Goal: Find specific page/section: Find specific page/section

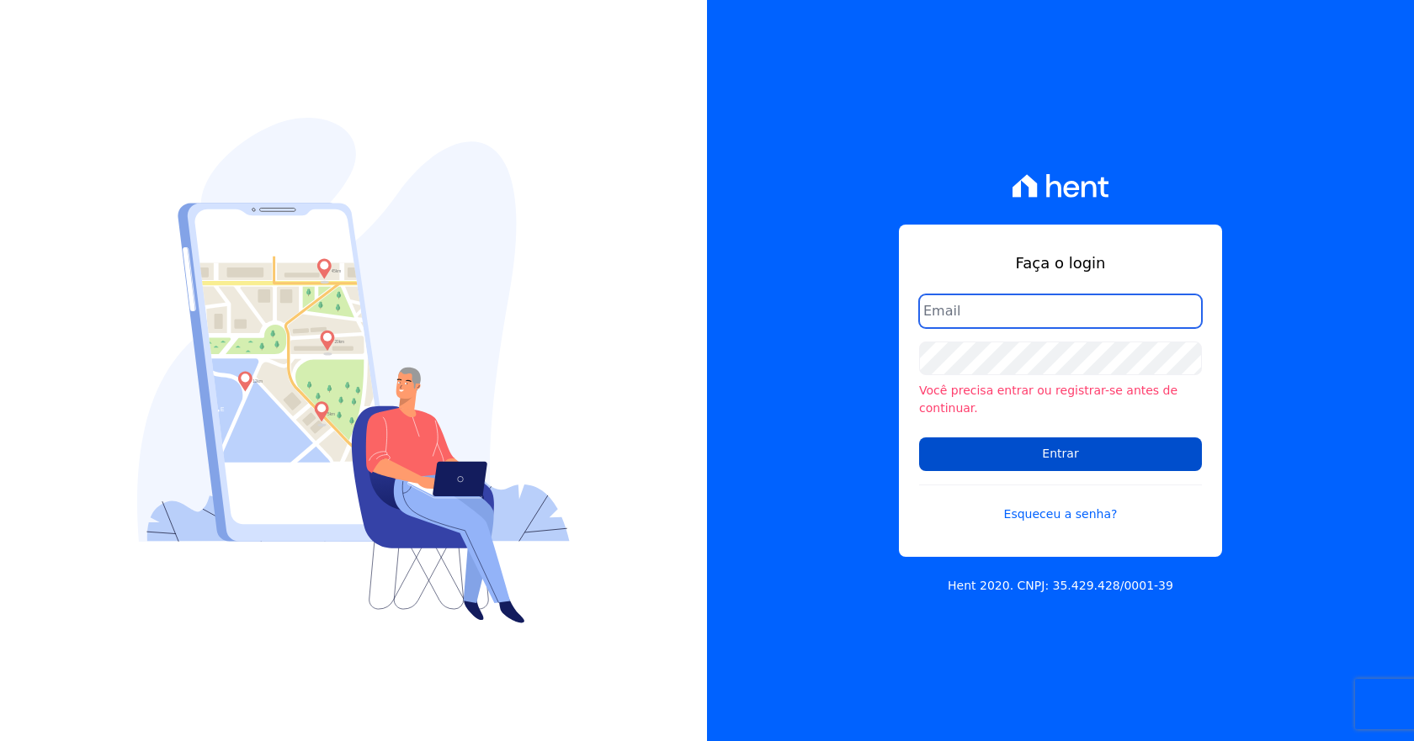
type input "[EMAIL_ADDRESS][DOMAIN_NAME]"
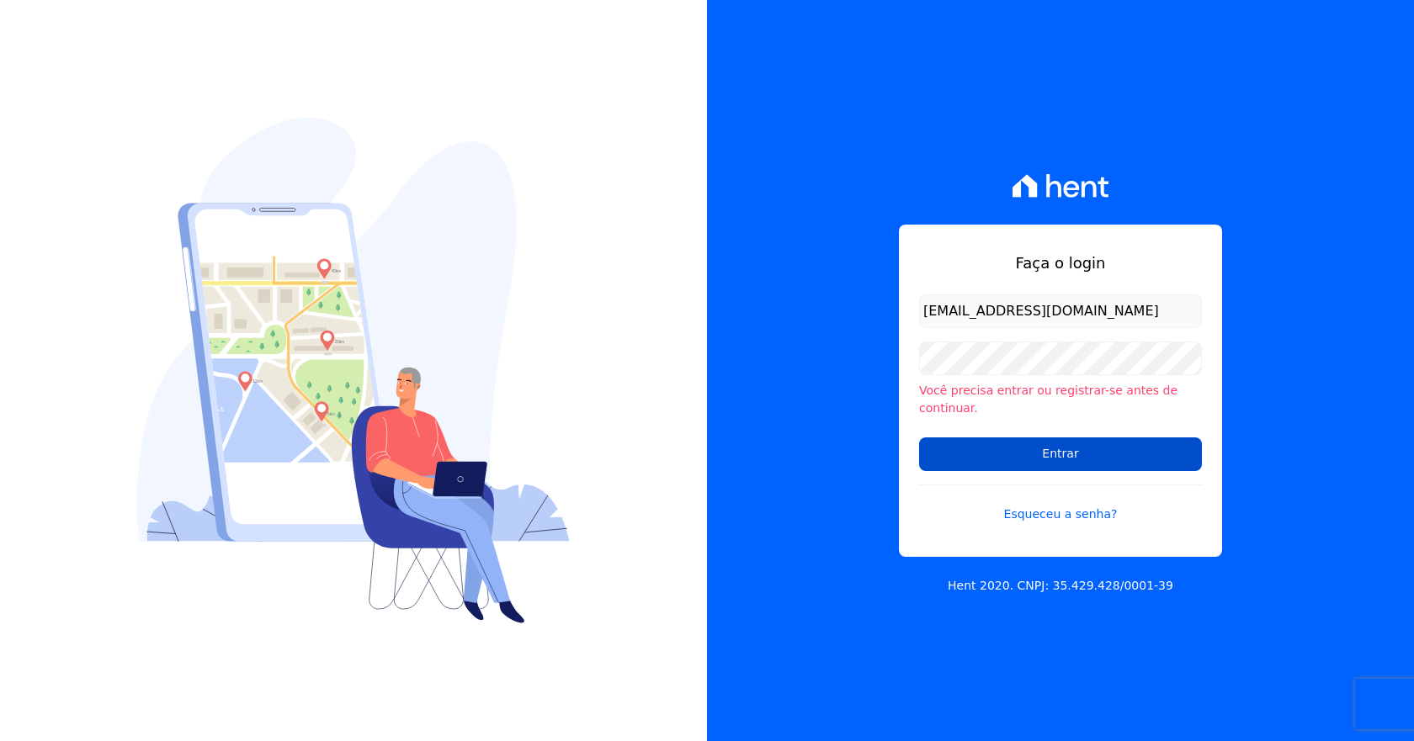
click at [1060, 441] on input "Entrar" at bounding box center [1060, 455] width 283 height 34
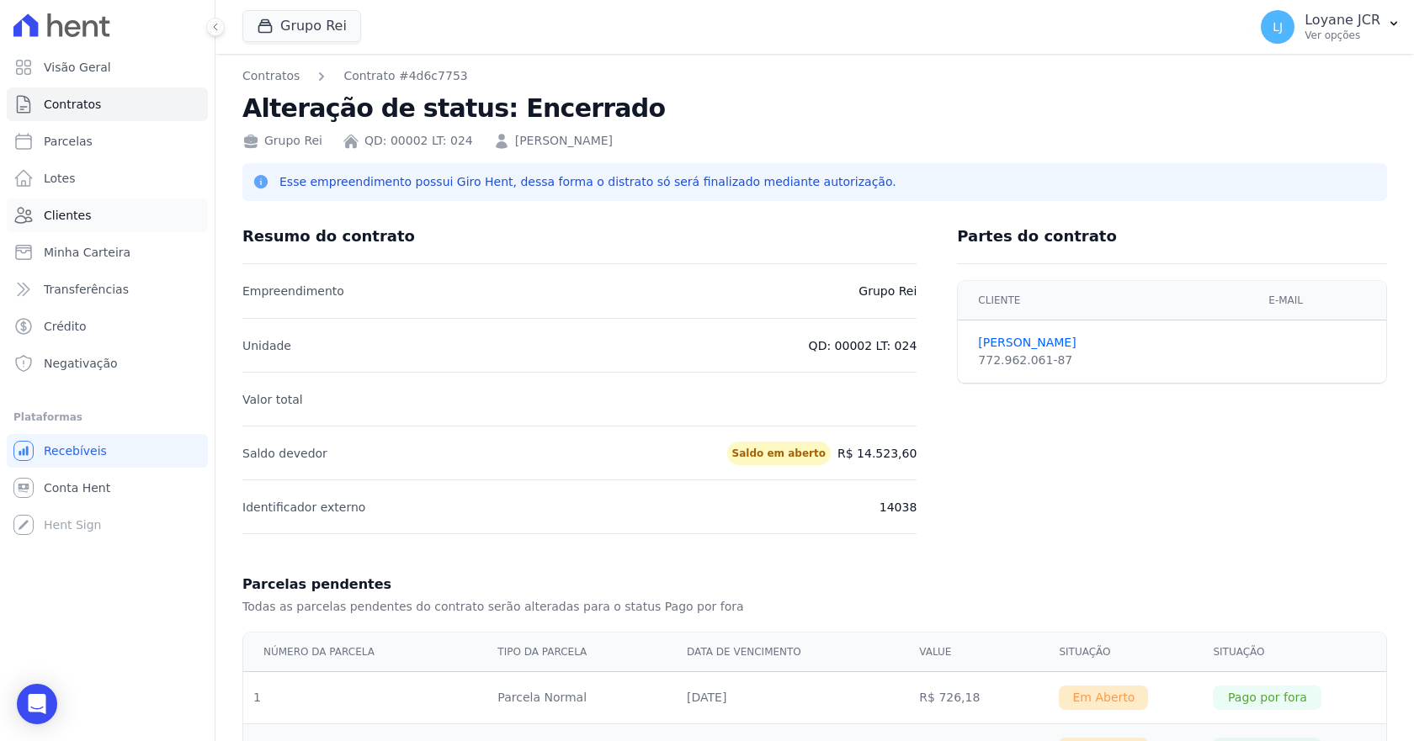
drag, startPoint x: 84, startPoint y: 212, endPoint x: 105, endPoint y: 205, distance: 22.4
click at [84, 212] on span "Clientes" at bounding box center [67, 215] width 47 height 17
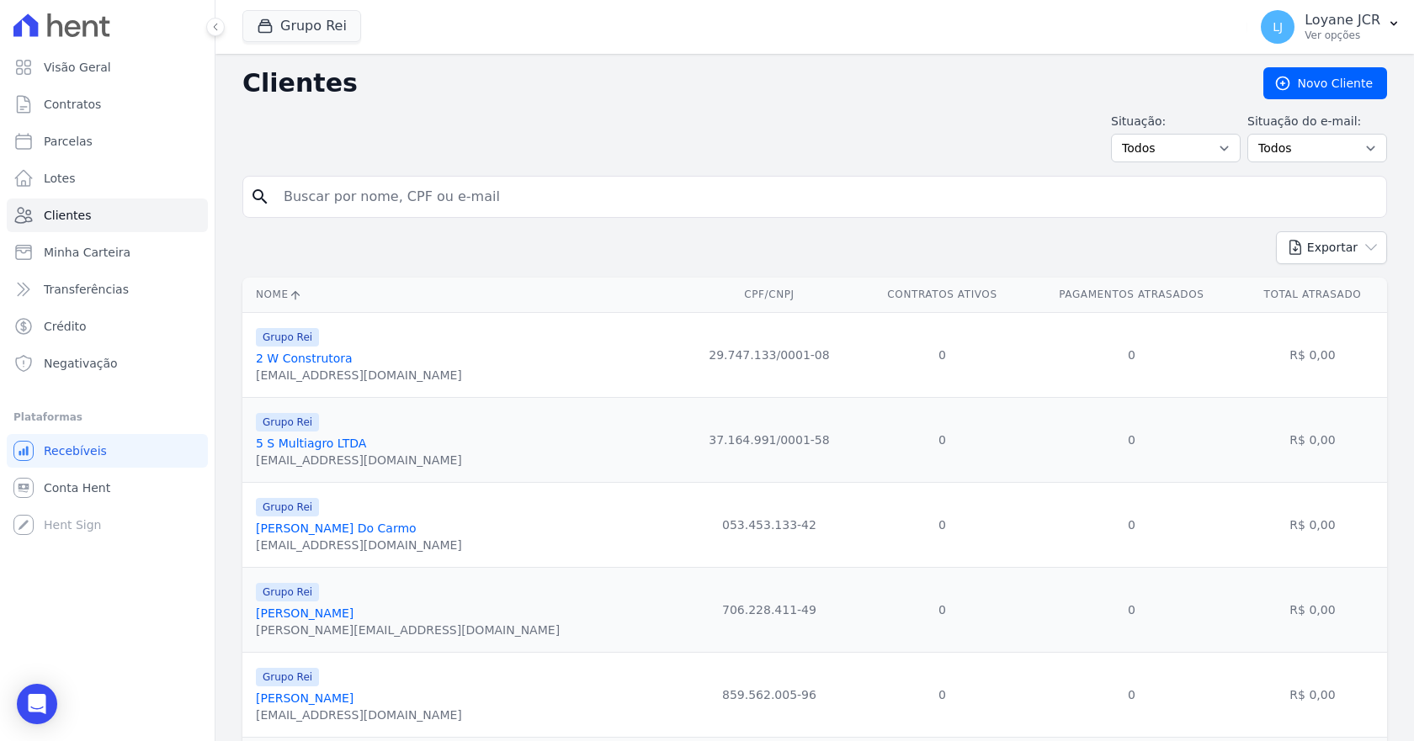
click at [504, 195] on input "search" at bounding box center [827, 197] width 1106 height 34
paste input "702.731.841-56"
type input "702.731.841-56"
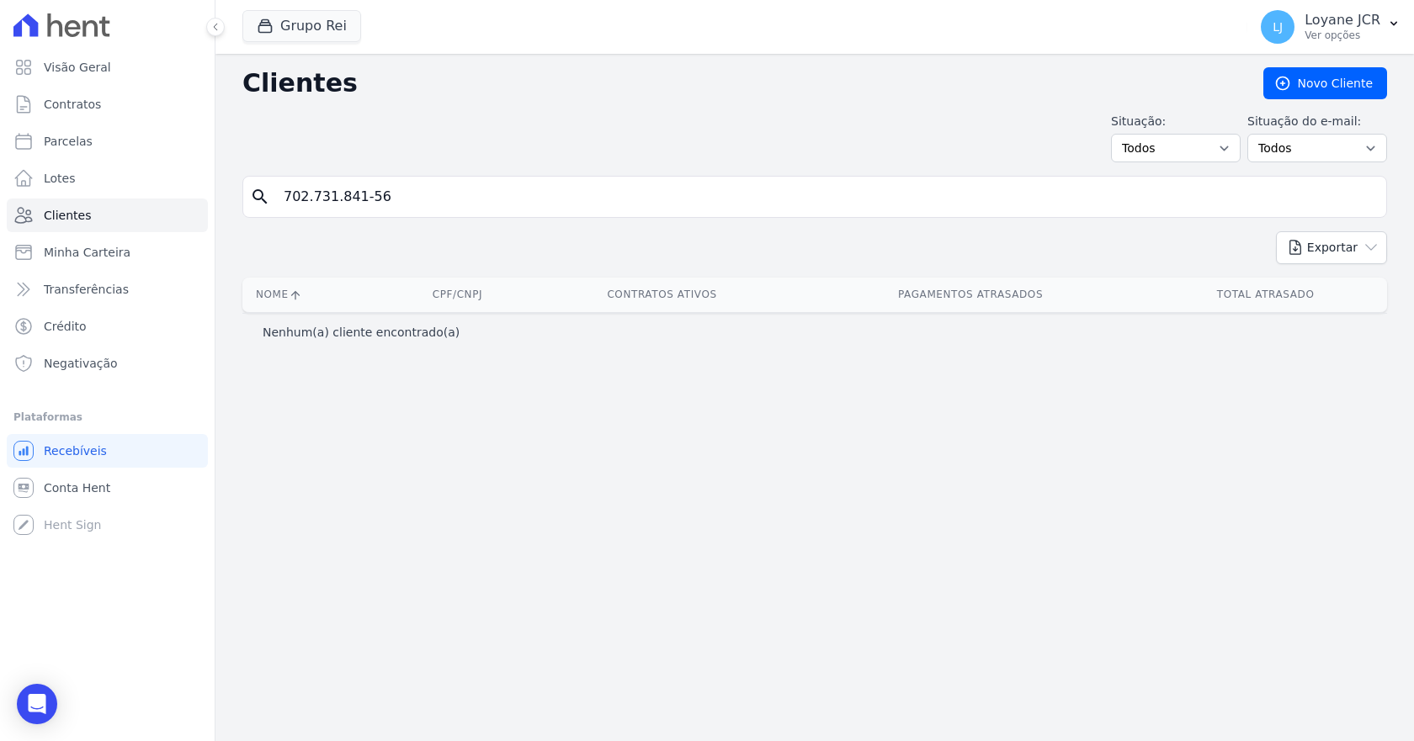
drag, startPoint x: 390, startPoint y: 192, endPoint x: -385, endPoint y: 168, distance: 775.5
click at [0, 168] on html "Visão Geral Contratos Parcelas Lotes Clientes Minha Carteira Transferências Cré…" at bounding box center [707, 370] width 1414 height 741
paste input "GLEDSON QUEIROZ BARBOSA"
type input "GLEDSON QUEIROZ BARBOSA"
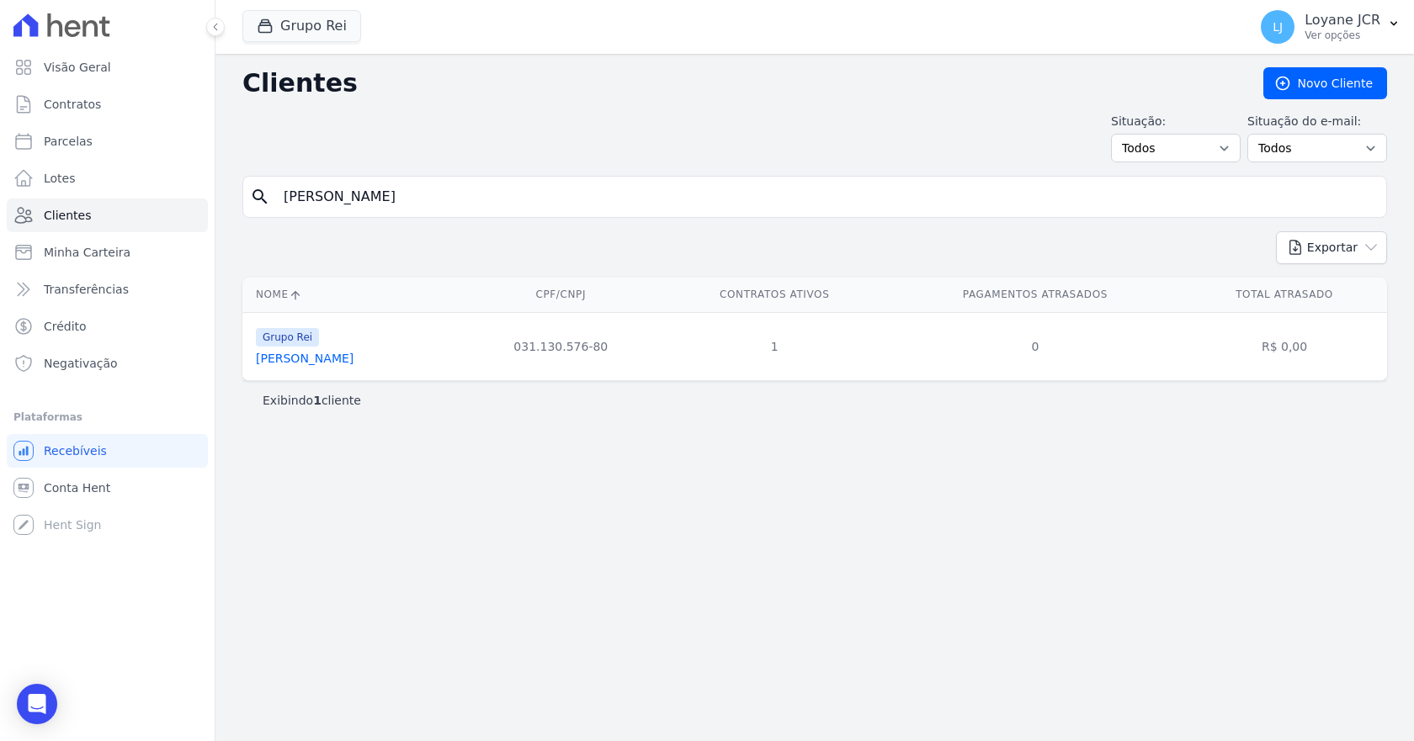
click at [327, 354] on link "Gledson Queiroz Barbosa" at bounding box center [305, 358] width 98 height 13
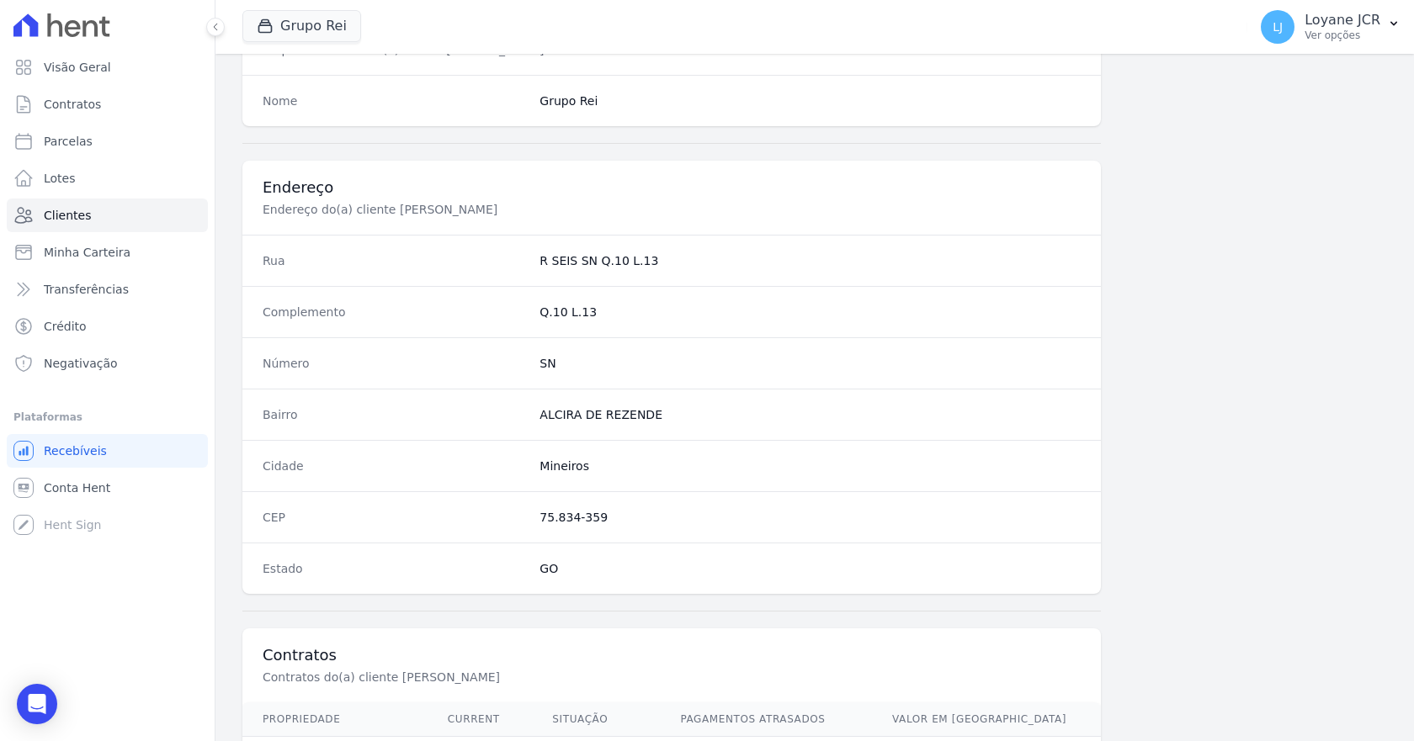
scroll to position [911, 0]
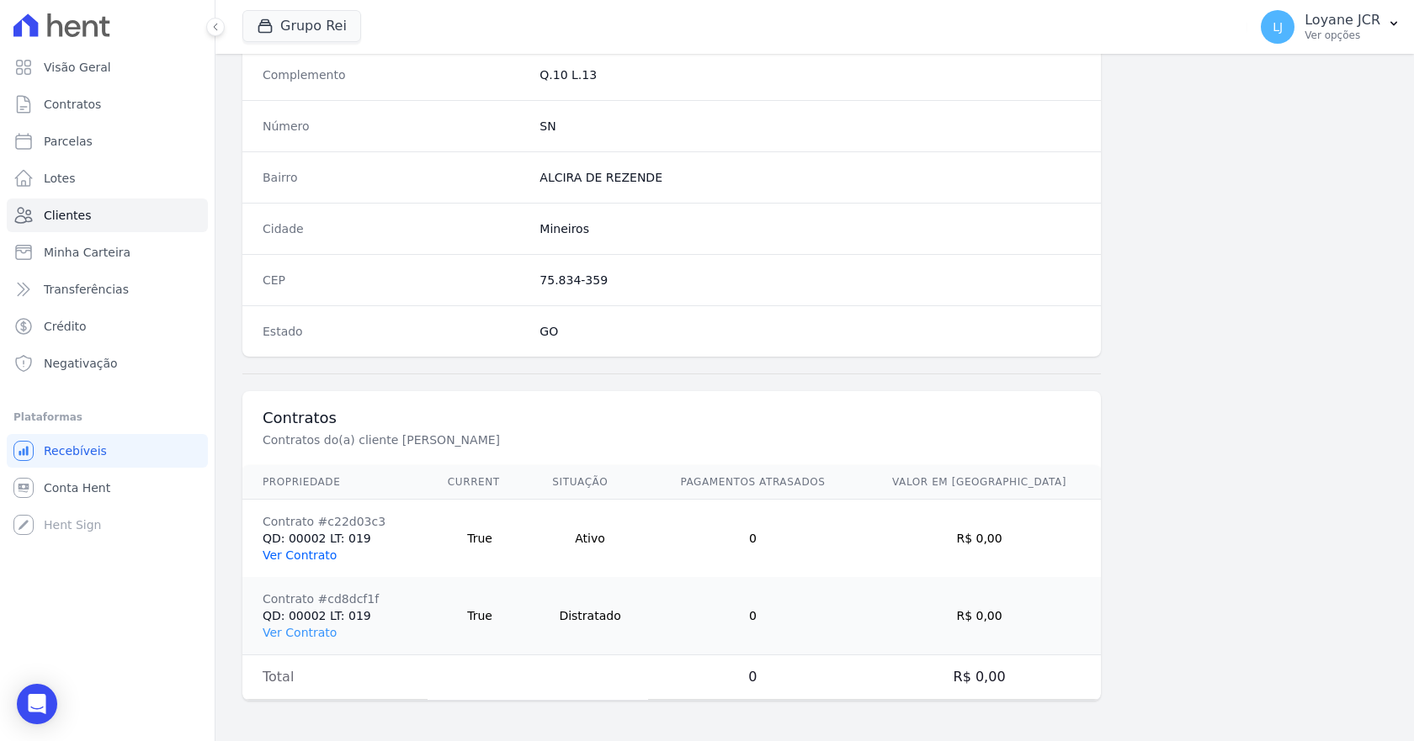
click at [298, 556] on link "Ver Contrato" at bounding box center [300, 555] width 74 height 13
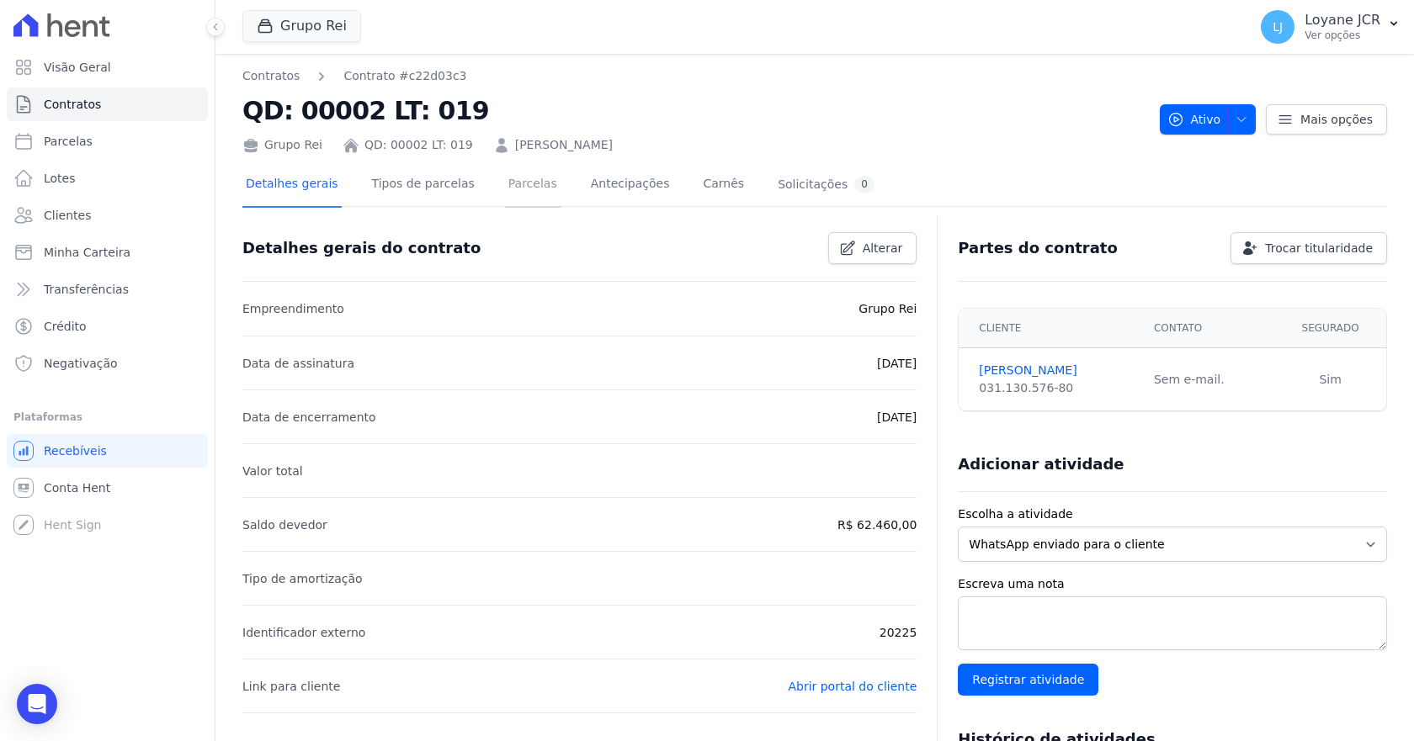
click at [523, 177] on link "Parcelas" at bounding box center [533, 185] width 56 height 45
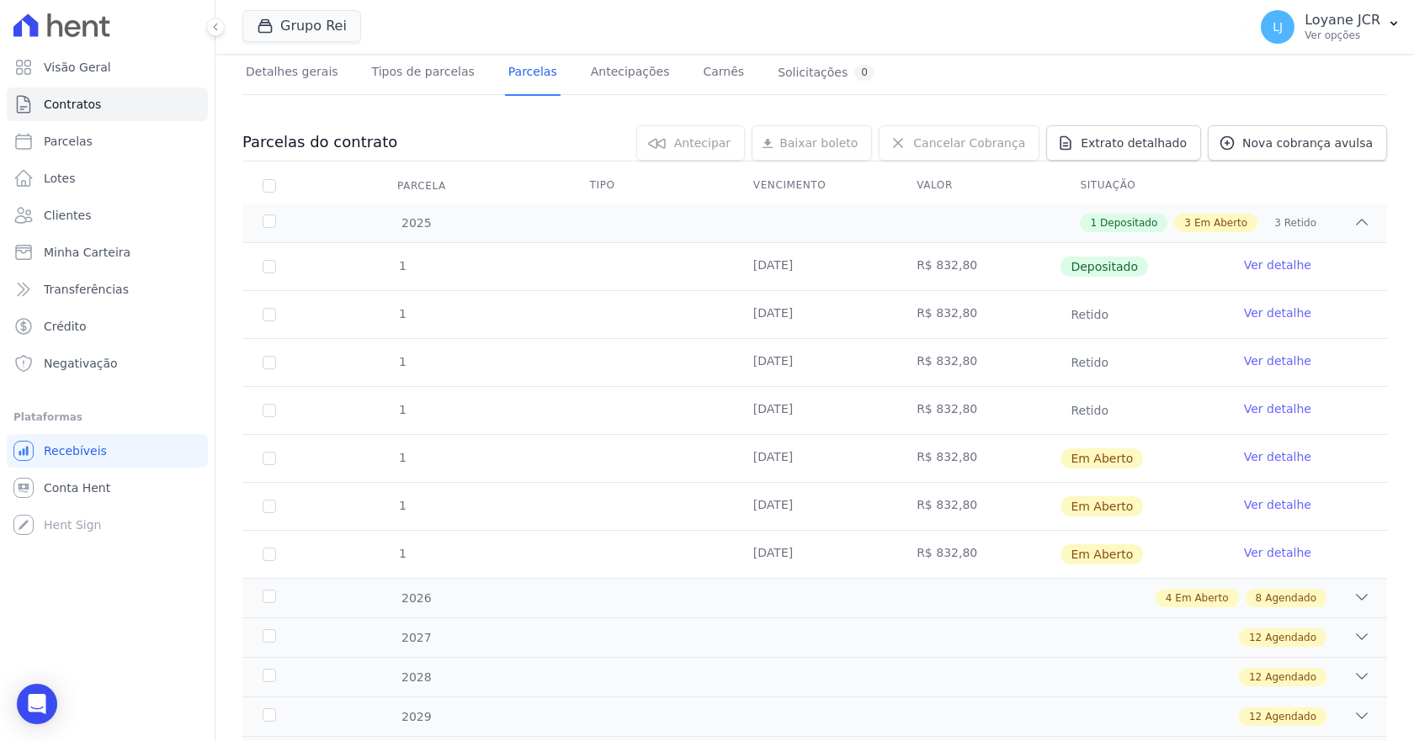
scroll to position [108, 0]
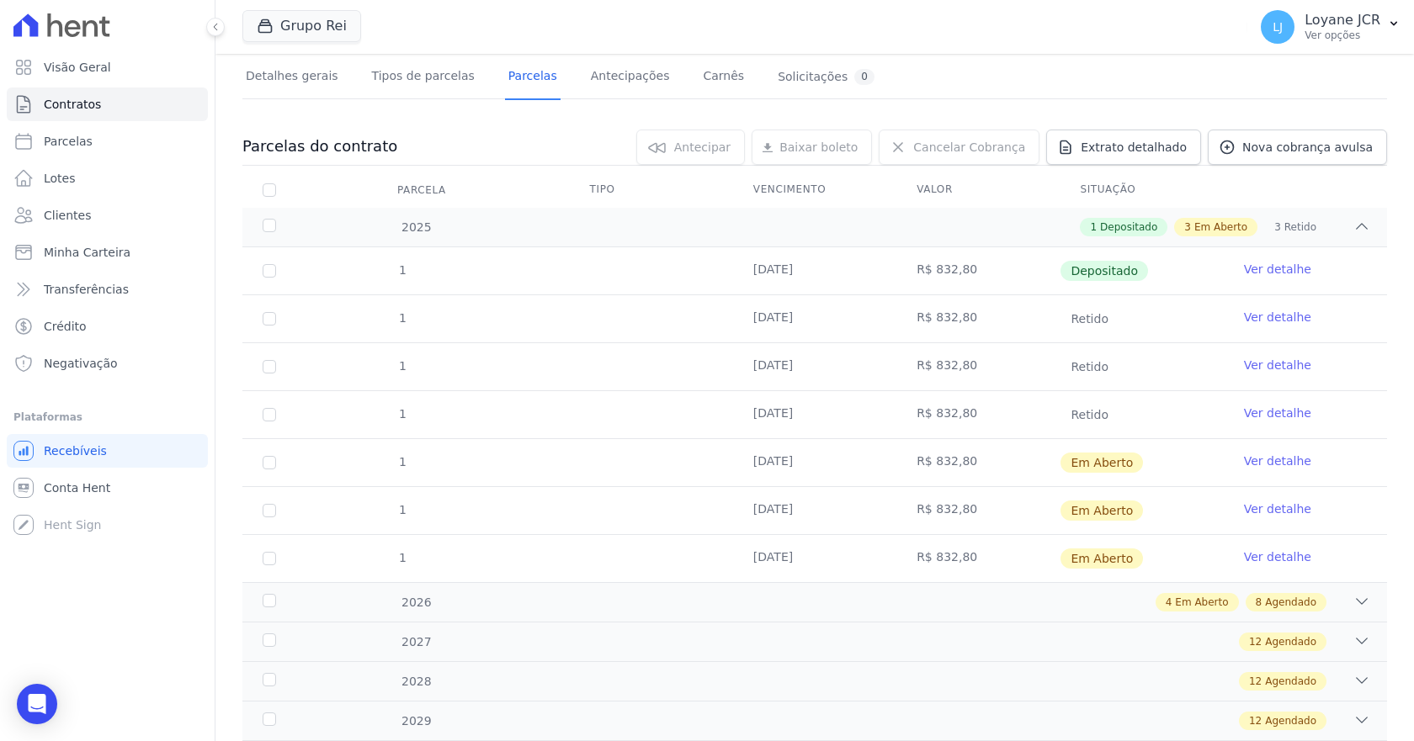
click at [803, 416] on td "05/09/2025" at bounding box center [814, 414] width 163 height 47
click at [1267, 412] on link "Ver detalhe" at bounding box center [1277, 413] width 67 height 17
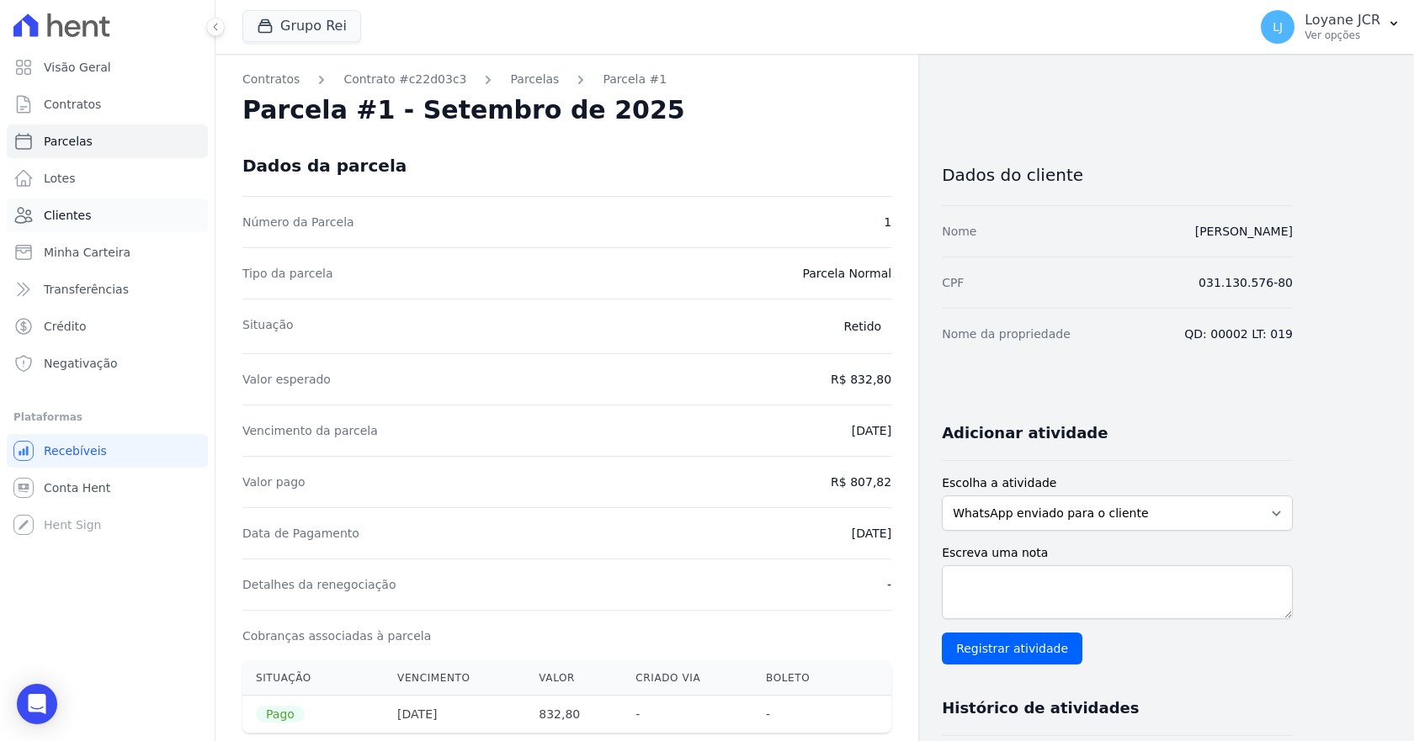
click at [77, 217] on span "Clientes" at bounding box center [67, 215] width 47 height 17
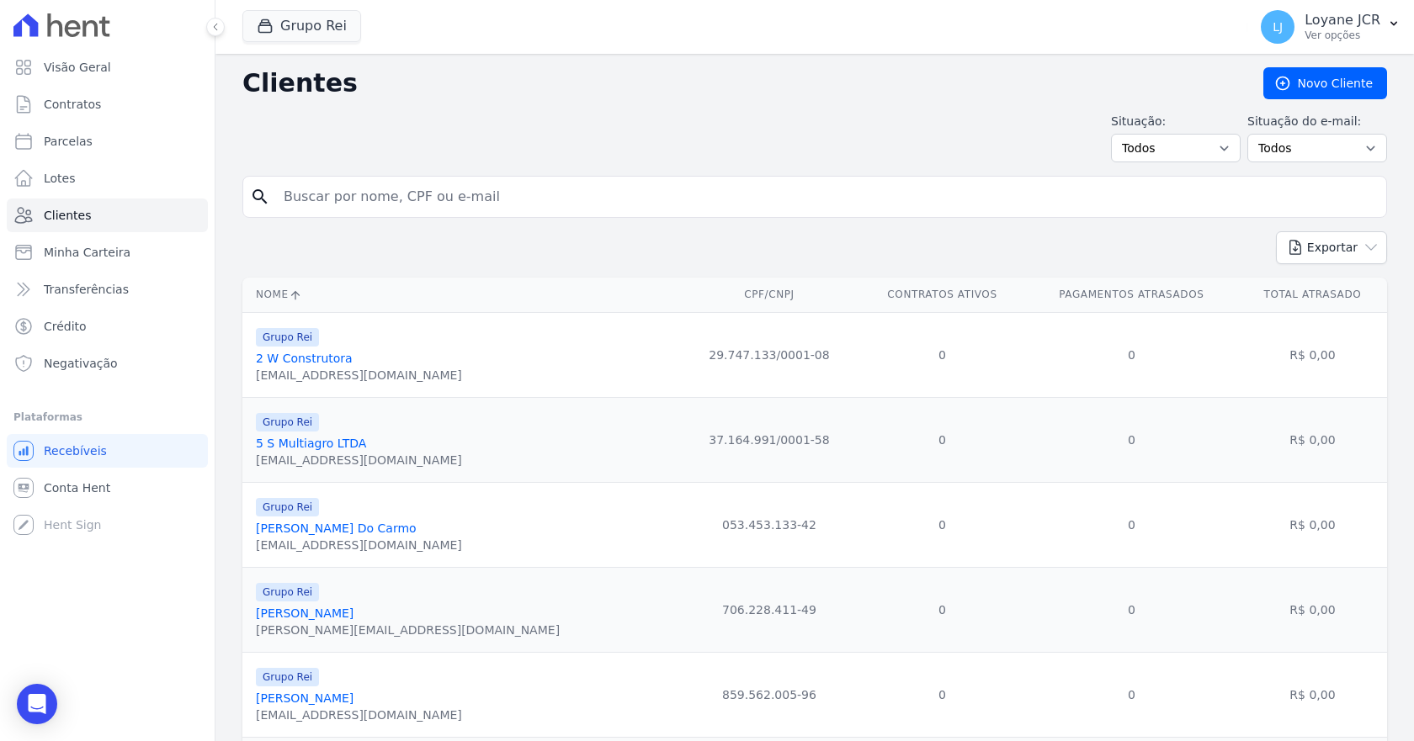
click at [461, 186] on input "search" at bounding box center [827, 197] width 1106 height 34
paste input "MARIA JOSE ANANIAS DE REZENDE FREITAS"
type input "MARIA JOSE ANANIAS DE REZENDE FREITAS"
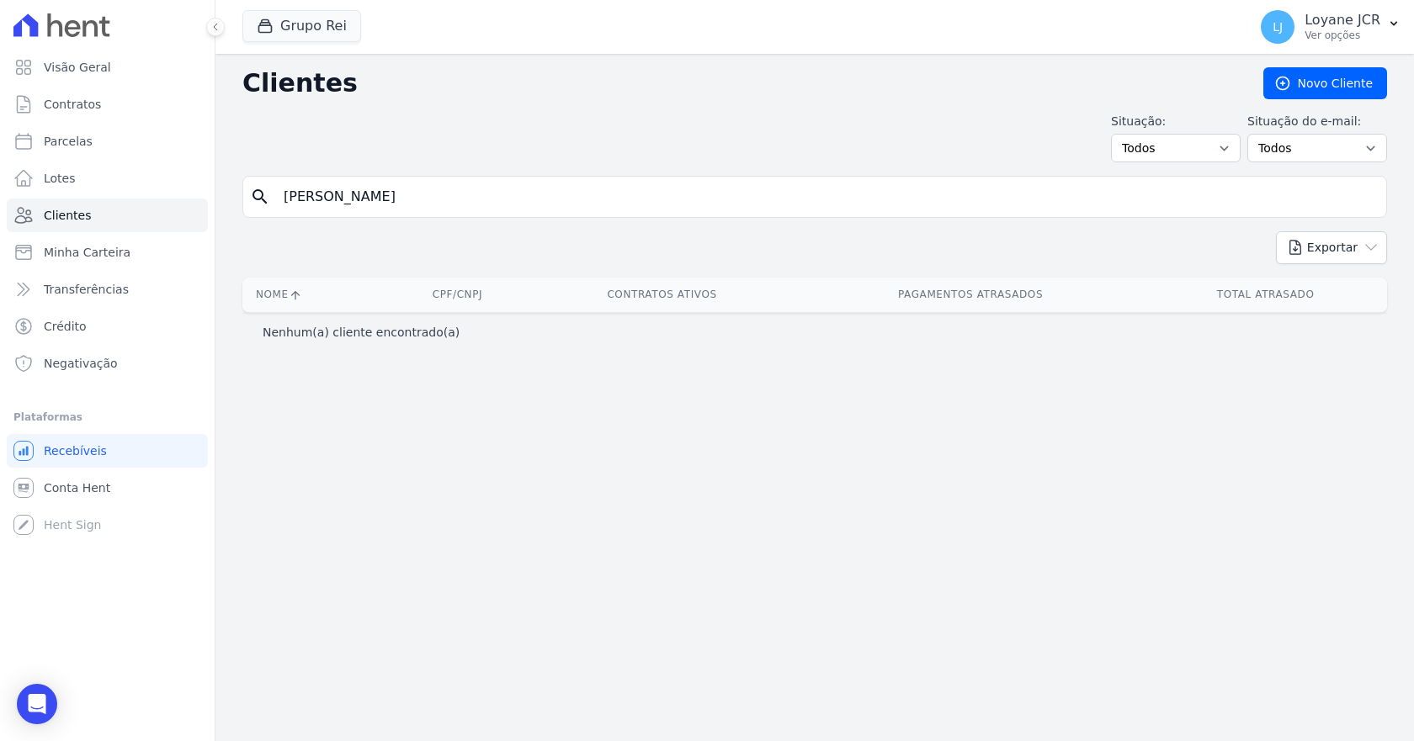
drag, startPoint x: 427, startPoint y: 197, endPoint x: 1037, endPoint y: 193, distance: 610.2
click at [1033, 194] on input "MARIA JOSE ANANIAS DE REZENDE FREITAS" at bounding box center [827, 197] width 1106 height 34
type input "MARIA JOSE ANANIAS"
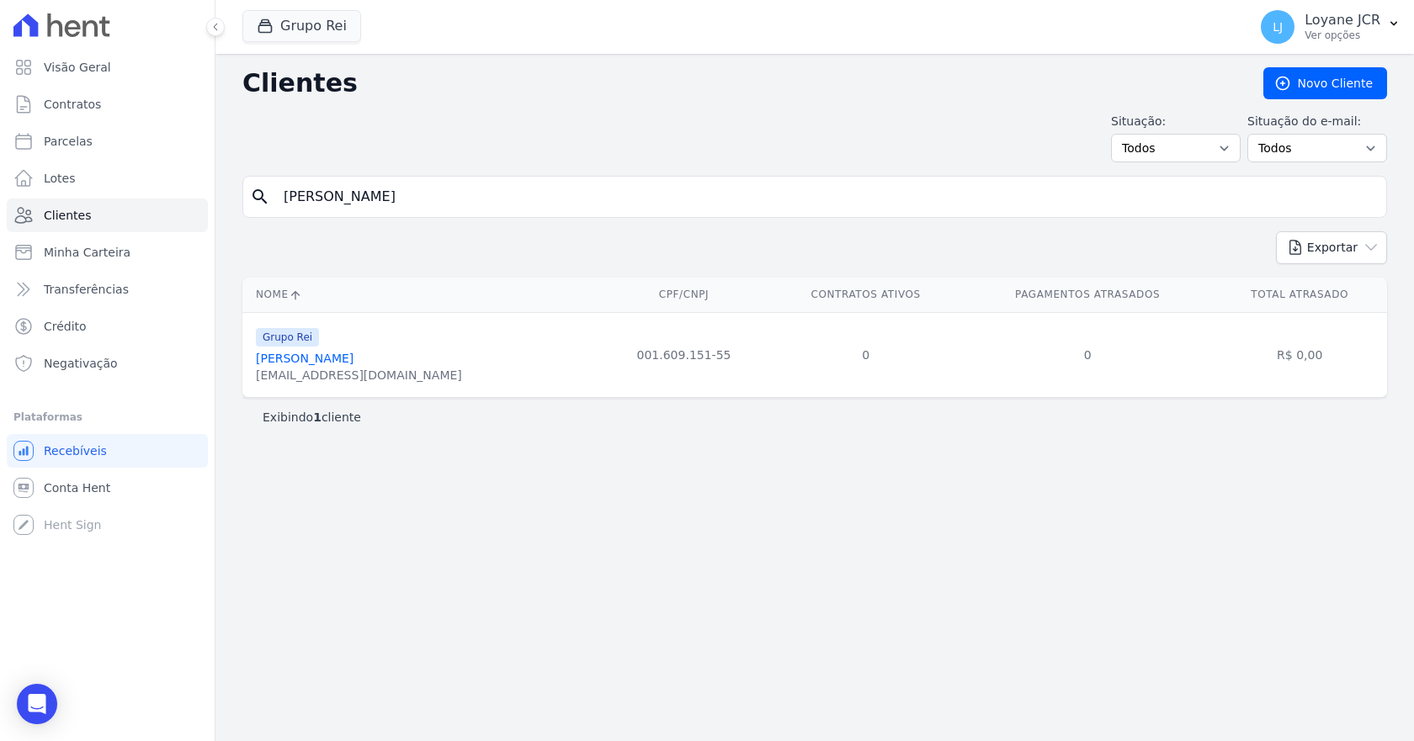
click at [353, 359] on link "Maria Jose Ananias De Rezende" at bounding box center [305, 358] width 98 height 13
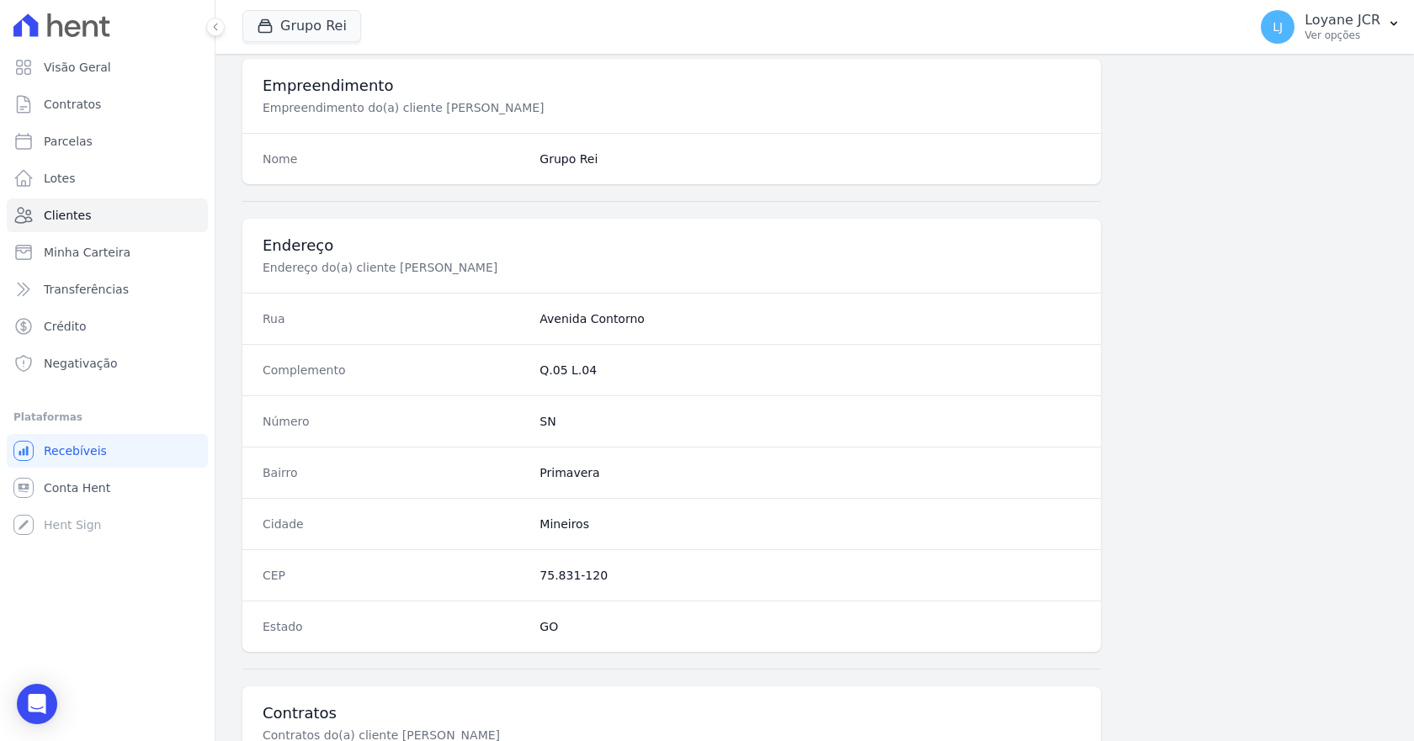
scroll to position [833, 0]
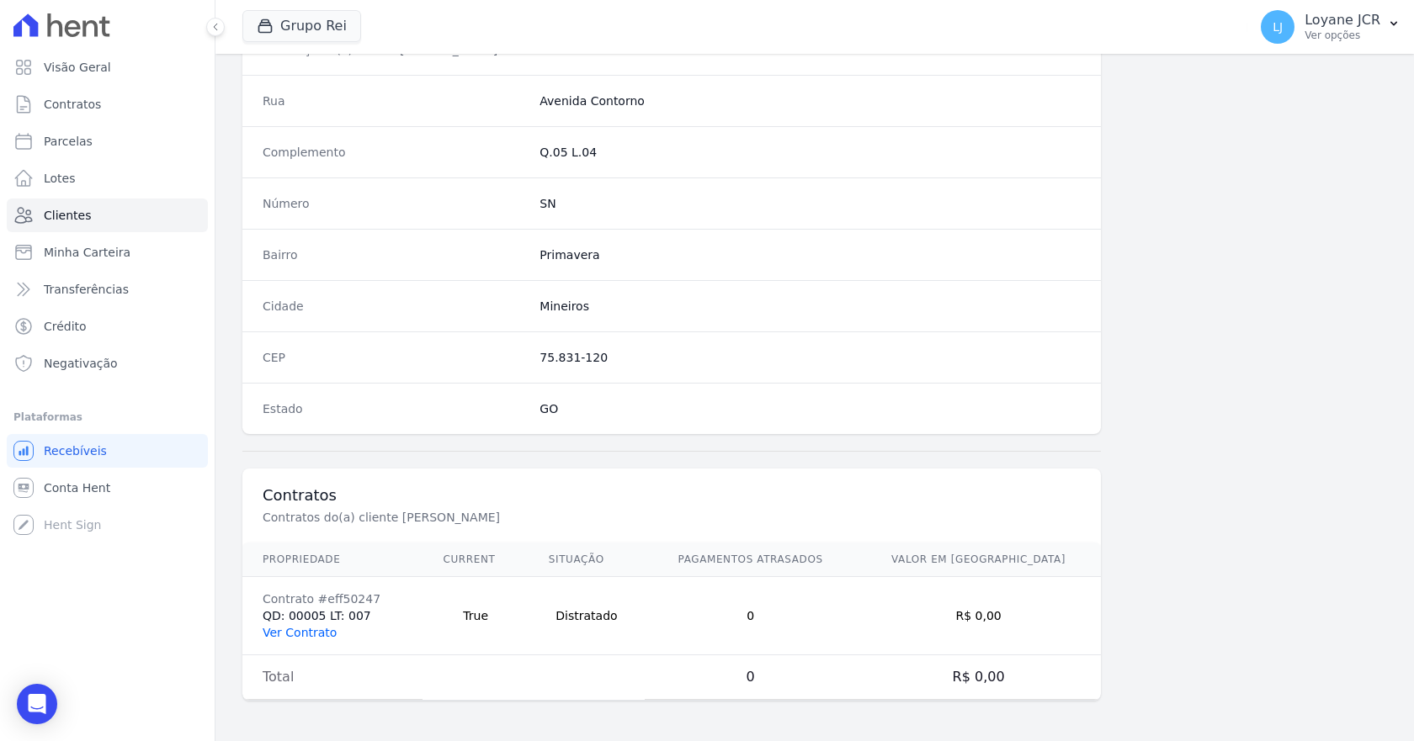
click at [316, 631] on link "Ver Contrato" at bounding box center [300, 632] width 74 height 13
